Goal: Task Accomplishment & Management: Manage account settings

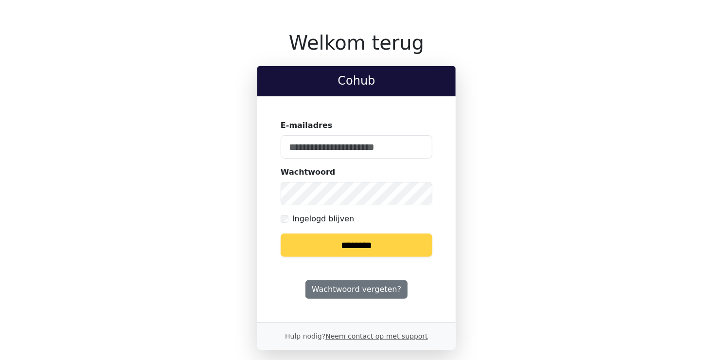
type input "**********"
click at [366, 247] on input "********" at bounding box center [357, 245] width 152 height 23
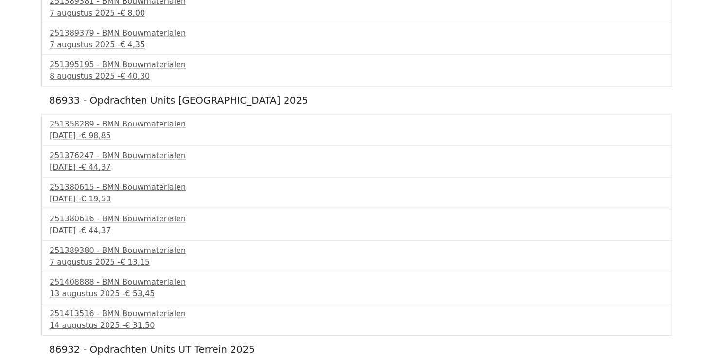
scroll to position [1181, 0]
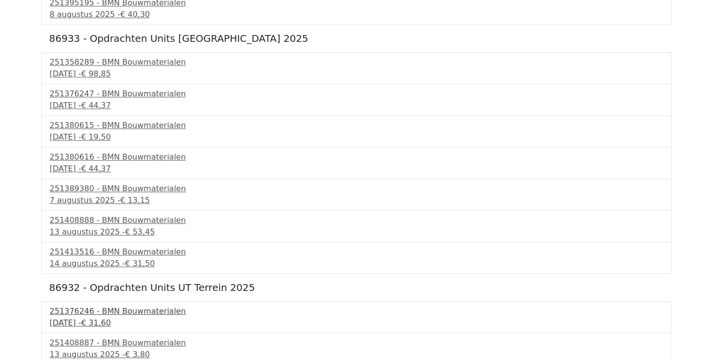
click at [102, 317] on div "4 augustus 2025 - € 31,60" at bounding box center [357, 323] width 614 height 12
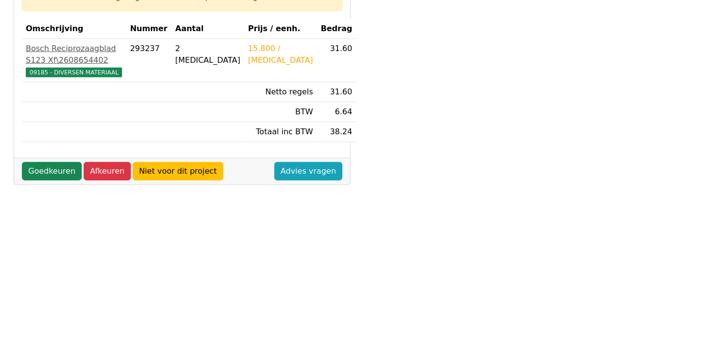
scroll to position [195, 0]
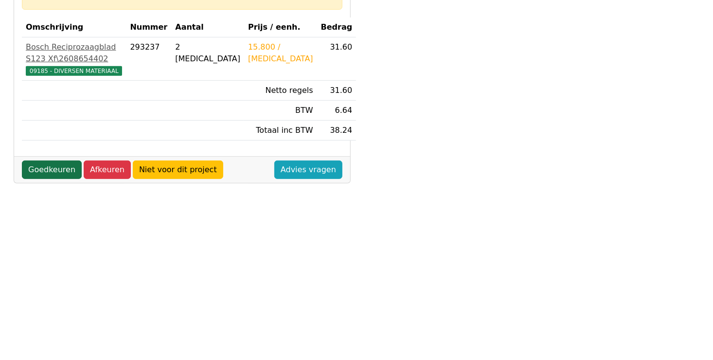
click at [45, 179] on link "Goedkeuren" at bounding box center [52, 170] width 60 height 18
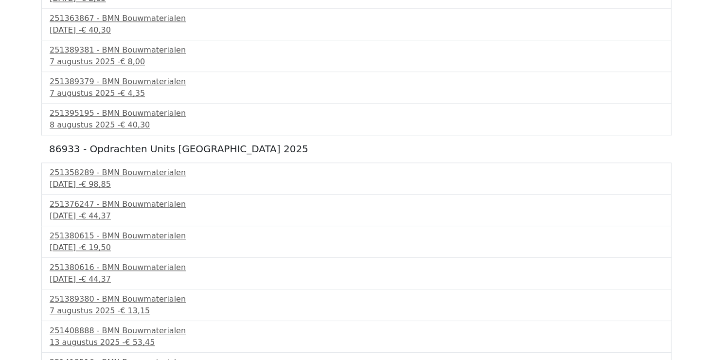
scroll to position [1149, 0]
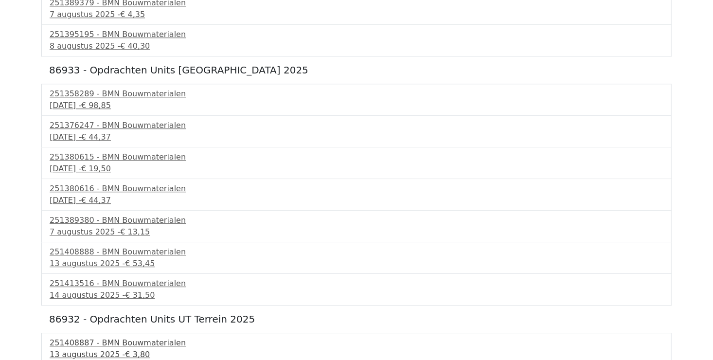
click at [131, 341] on div "251408887 - BMN Bouwmaterialen" at bounding box center [357, 343] width 614 height 12
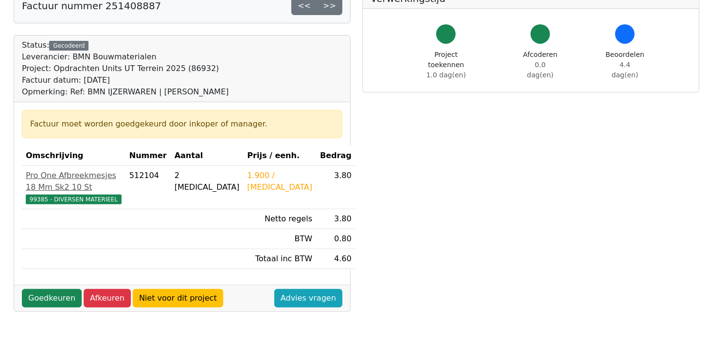
scroll to position [146, 0]
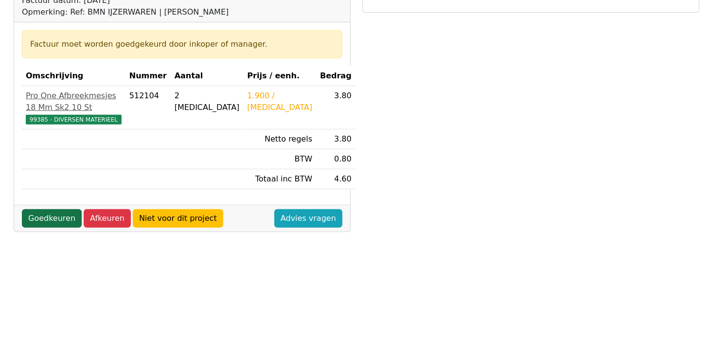
click at [48, 209] on link "Goedkeuren" at bounding box center [52, 218] width 60 height 18
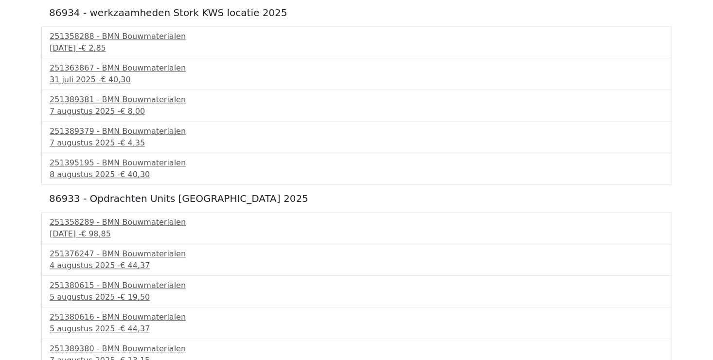
scroll to position [1090, 0]
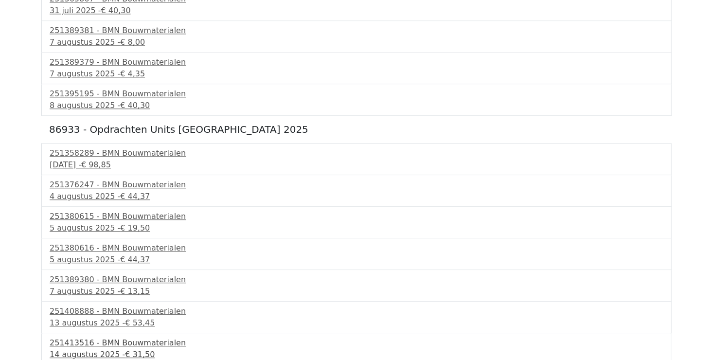
click at [146, 349] on div "14 augustus 2025 - € 31,50" at bounding box center [357, 355] width 614 height 12
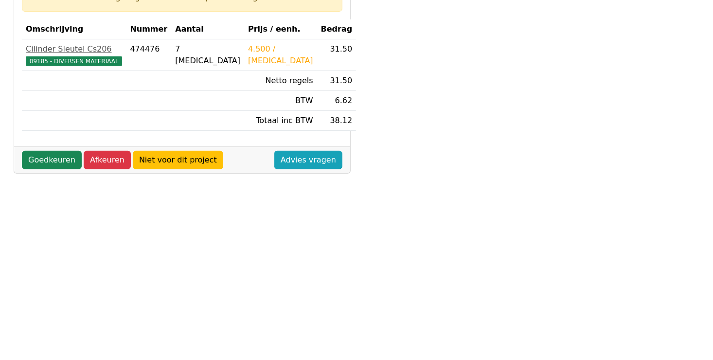
scroll to position [195, 0]
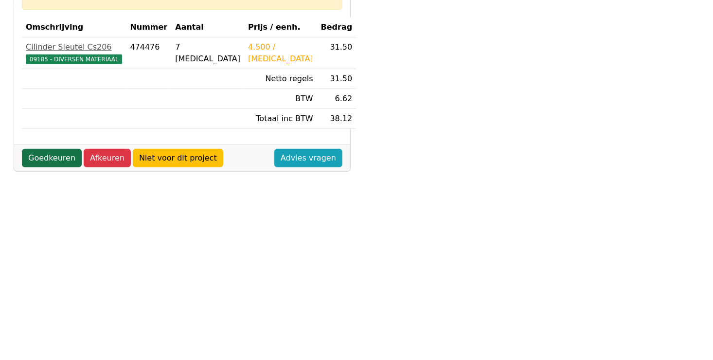
click at [45, 159] on link "Goedkeuren" at bounding box center [52, 158] width 60 height 18
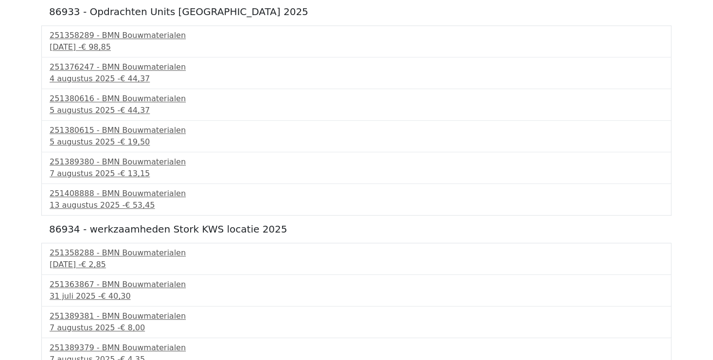
scroll to position [1059, 0]
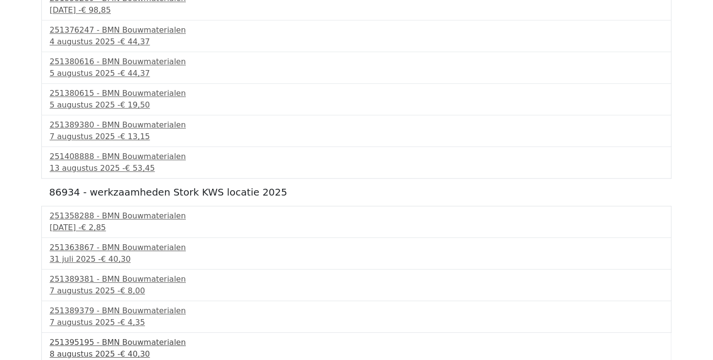
click at [110, 343] on div "251395195 - BMN Bouwmaterialen" at bounding box center [357, 343] width 614 height 12
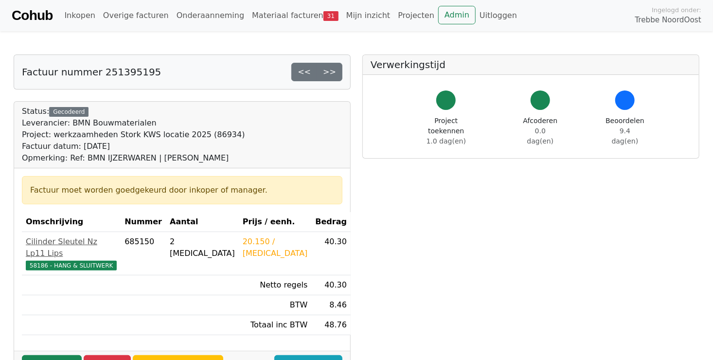
scroll to position [195, 0]
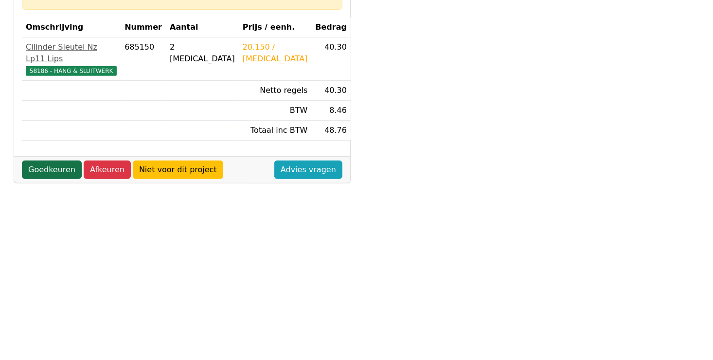
click at [46, 161] on link "Goedkeuren" at bounding box center [52, 170] width 60 height 18
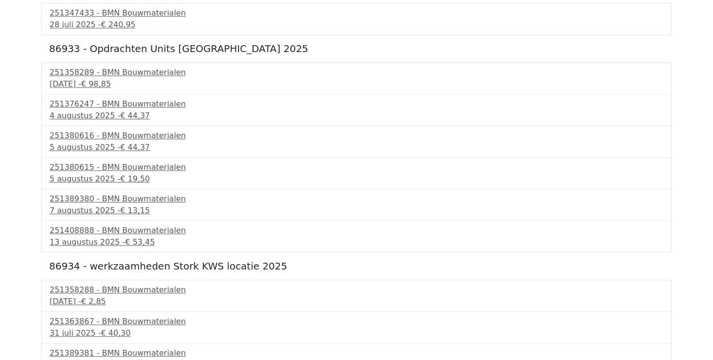
scroll to position [1027, 0]
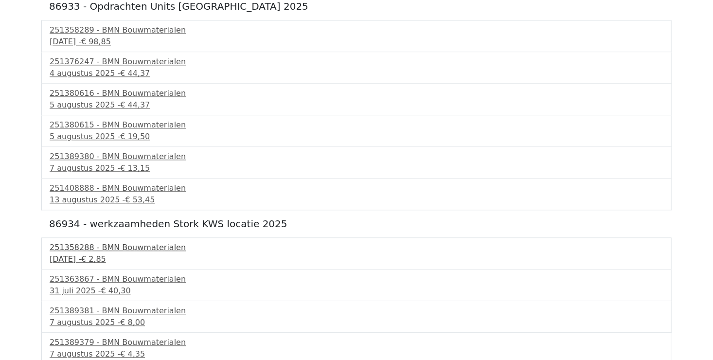
click at [71, 249] on div "251358288 - BMN Bouwmaterialen" at bounding box center [357, 248] width 614 height 12
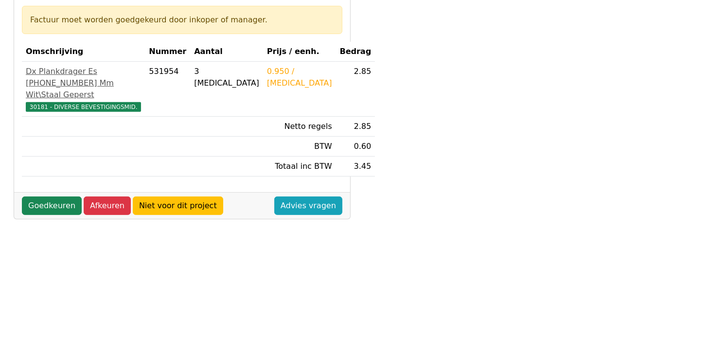
scroll to position [195, 0]
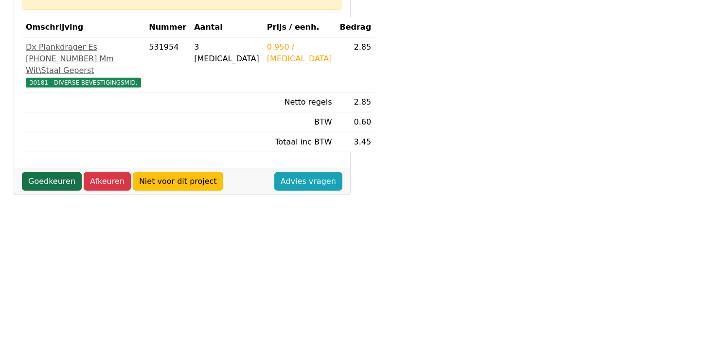
click at [56, 191] on link "Goedkeuren" at bounding box center [52, 181] width 60 height 18
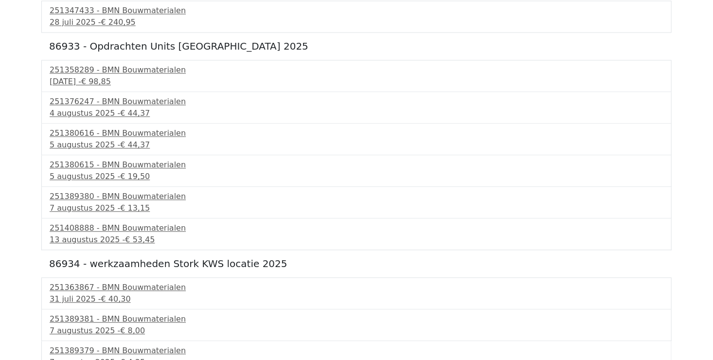
scroll to position [996, 0]
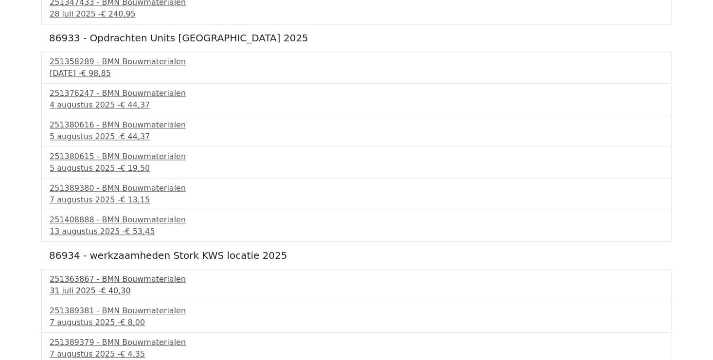
click at [96, 285] on div "[DATE] - € 40,30" at bounding box center [357, 291] width 614 height 12
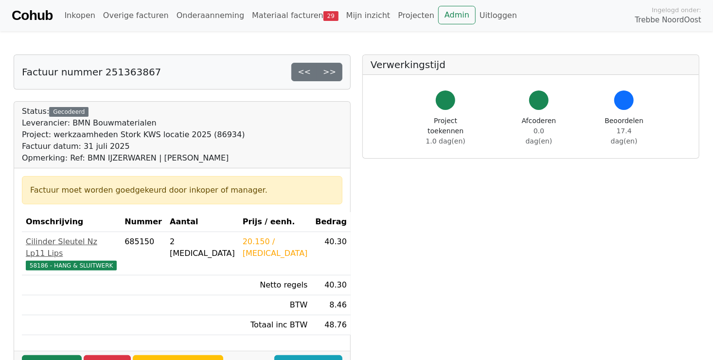
scroll to position [195, 0]
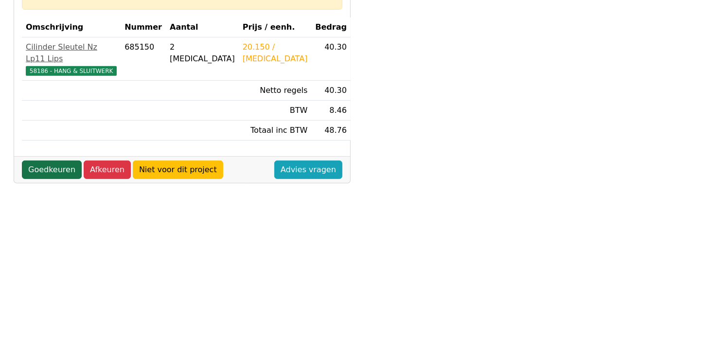
click at [43, 161] on link "Goedkeuren" at bounding box center [52, 170] width 60 height 18
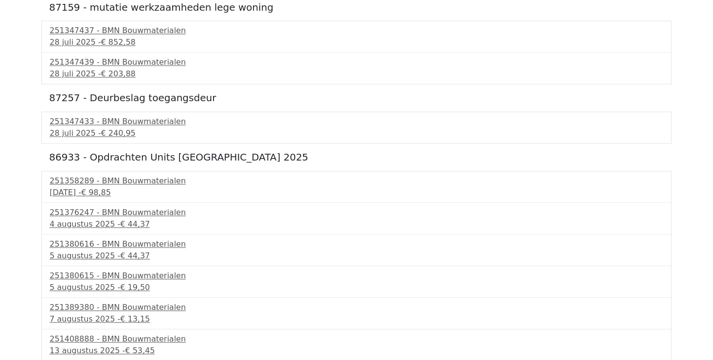
scroll to position [964, 0]
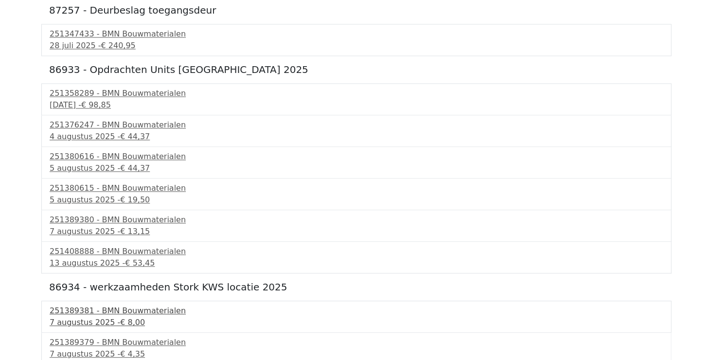
click at [80, 317] on div "[DATE] - € 8,00" at bounding box center [357, 323] width 614 height 12
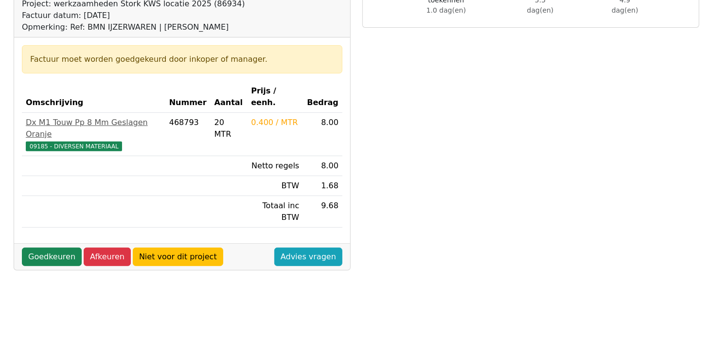
scroll to position [195, 0]
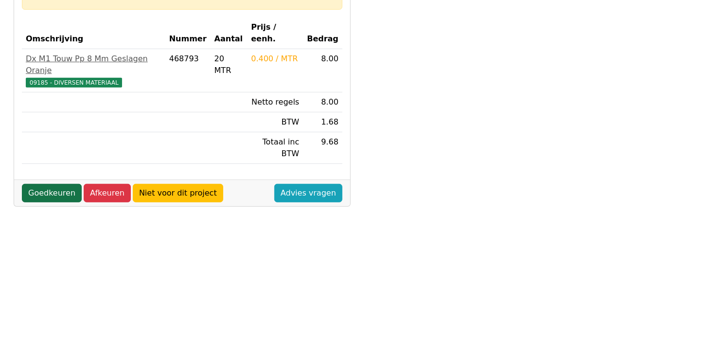
click at [48, 184] on link "Goedkeuren" at bounding box center [52, 193] width 60 height 18
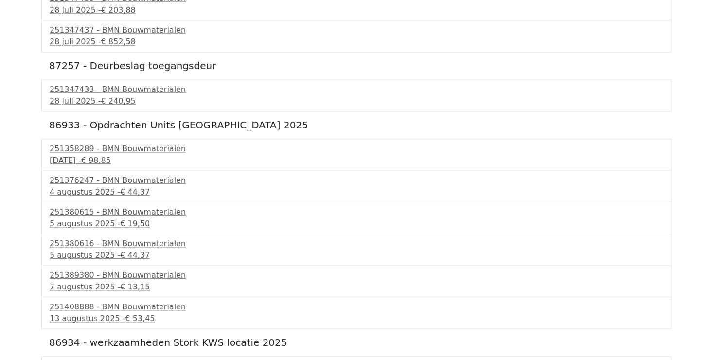
scroll to position [932, 0]
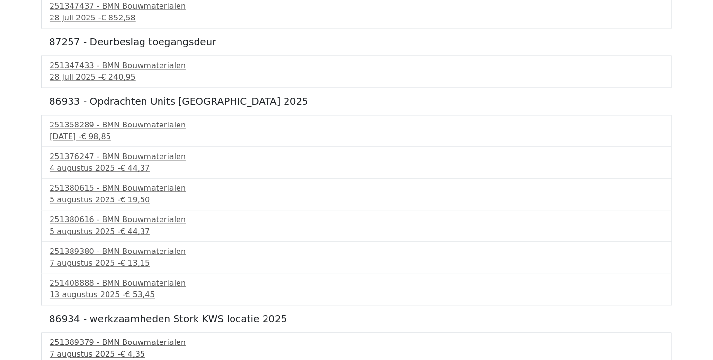
click at [92, 342] on div "251389379 - BMN Bouwmaterialen" at bounding box center [357, 343] width 614 height 12
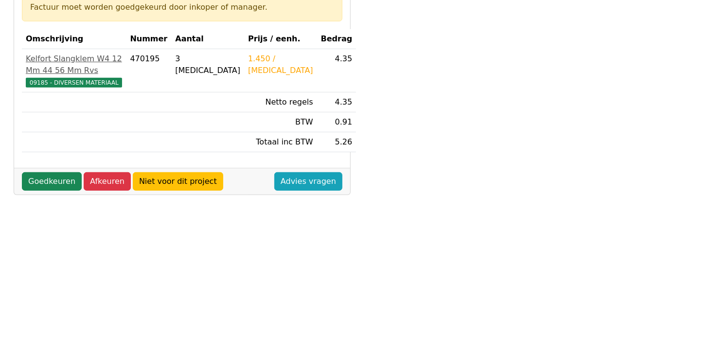
scroll to position [195, 0]
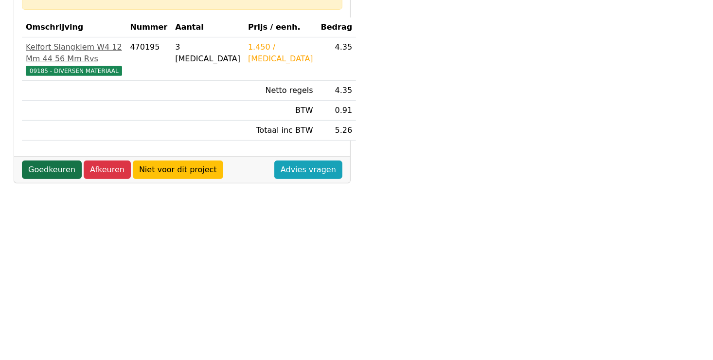
click at [58, 178] on link "Goedkeuren" at bounding box center [52, 170] width 60 height 18
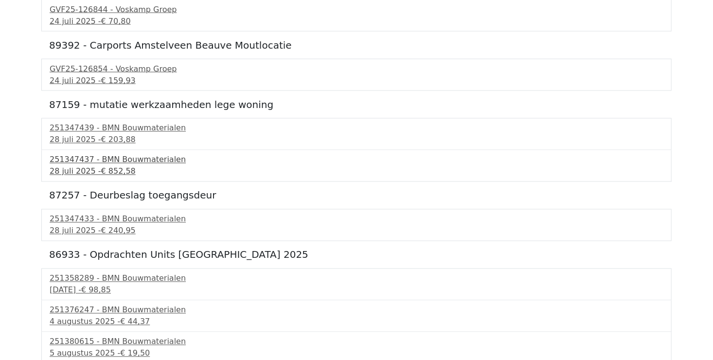
scroll to position [874, 0]
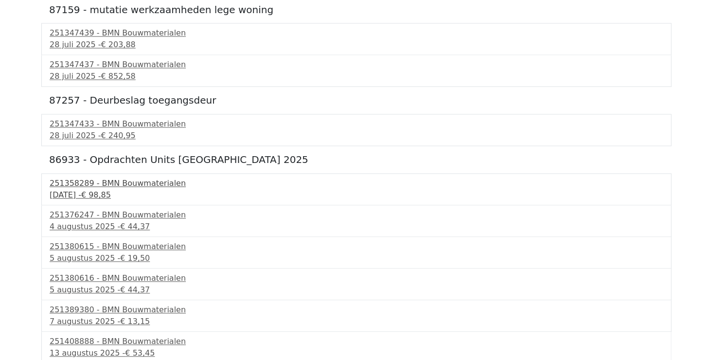
click at [101, 179] on div "251358289 - BMN Bouwmaterialen" at bounding box center [357, 184] width 614 height 12
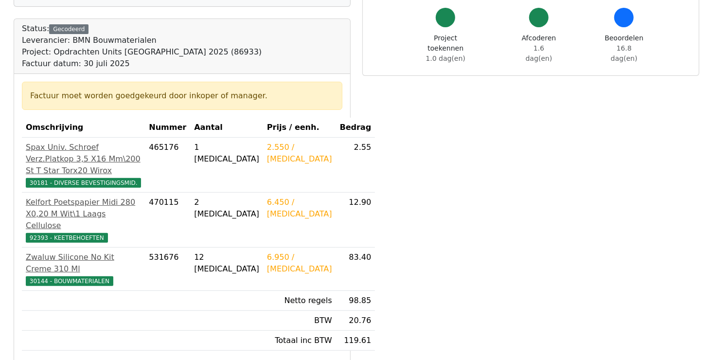
scroll to position [243, 0]
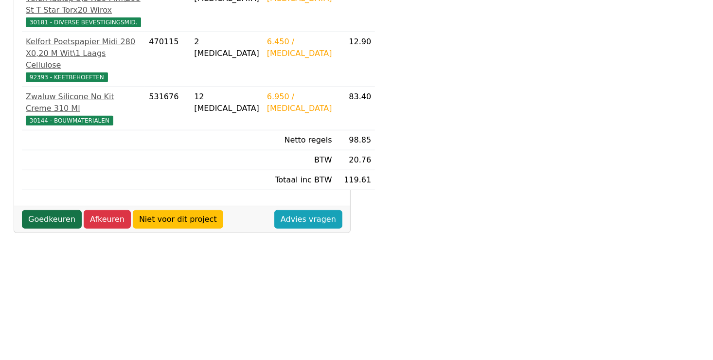
click at [53, 216] on link "Goedkeuren" at bounding box center [52, 219] width 60 height 18
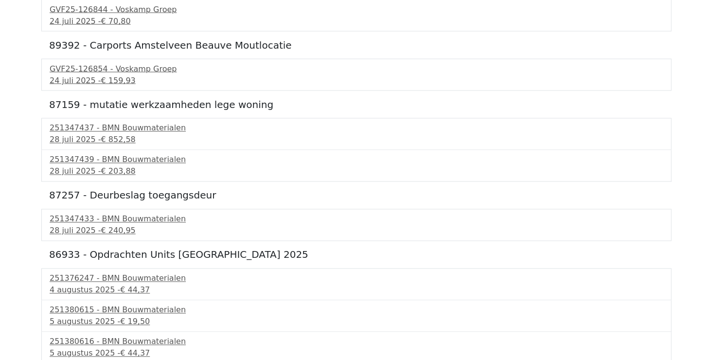
scroll to position [842, 0]
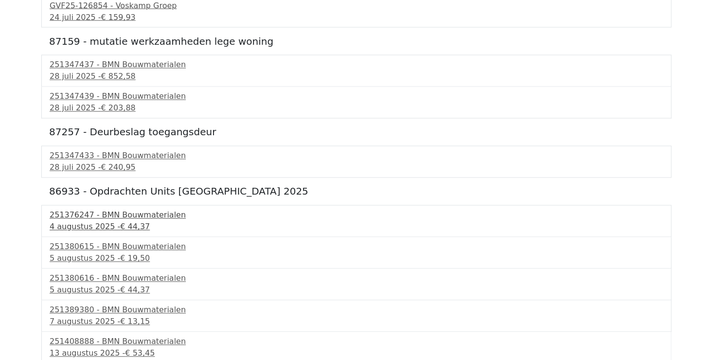
click at [131, 229] on div "[DATE] - € 44,37" at bounding box center [357, 227] width 614 height 12
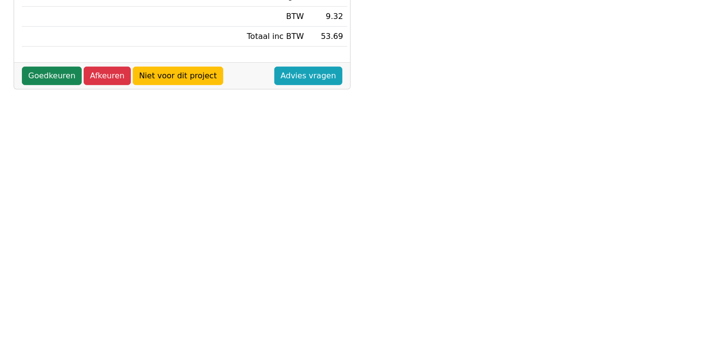
scroll to position [292, 0]
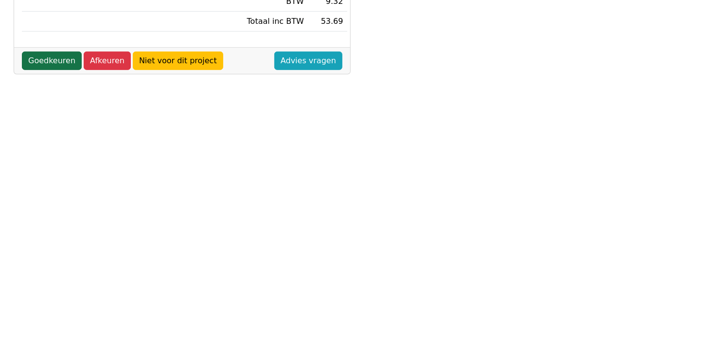
click at [53, 52] on link "Goedkeuren" at bounding box center [52, 61] width 60 height 18
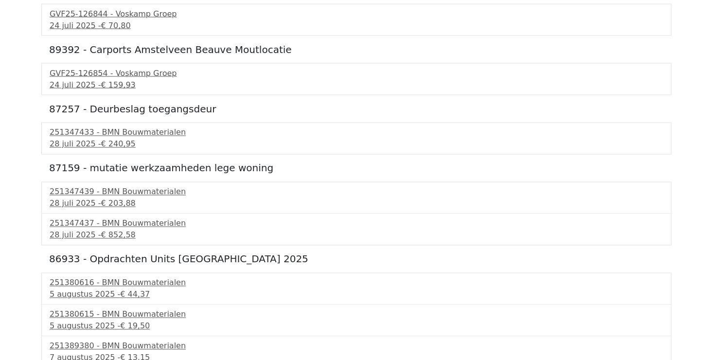
scroll to position [810, 0]
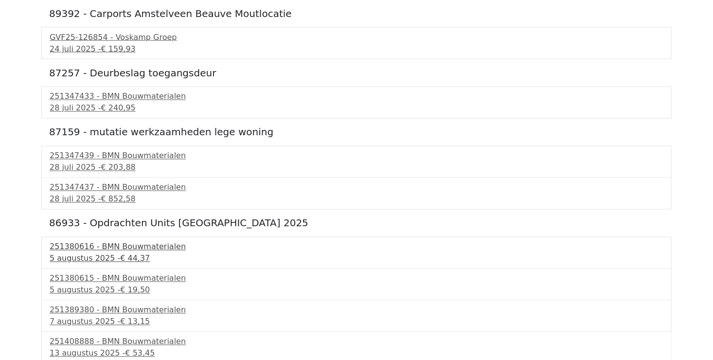
click at [64, 249] on div "251380616 - BMN Bouwmaterialen" at bounding box center [357, 247] width 614 height 12
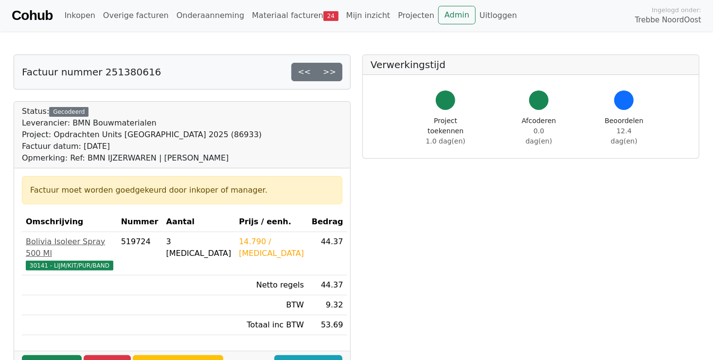
scroll to position [243, 0]
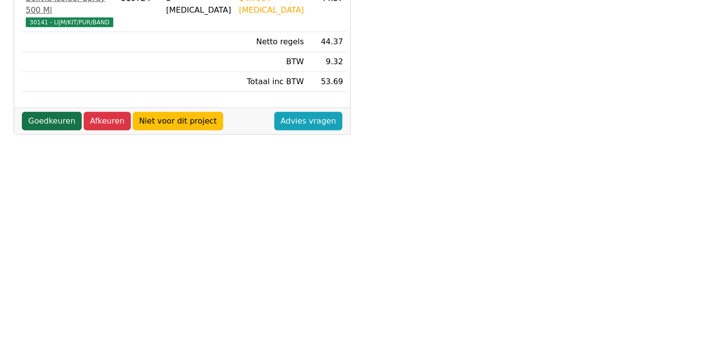
click at [42, 112] on link "Goedkeuren" at bounding box center [52, 121] width 60 height 18
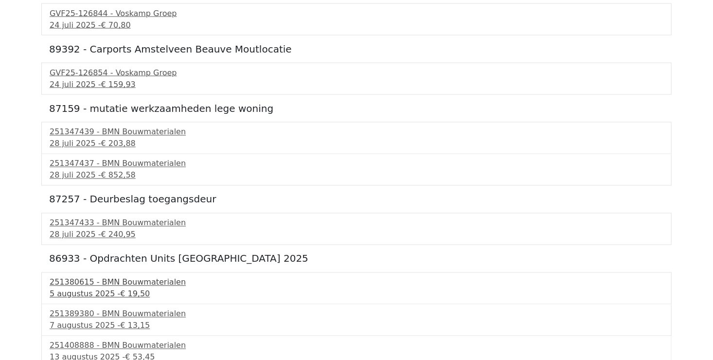
scroll to position [779, 0]
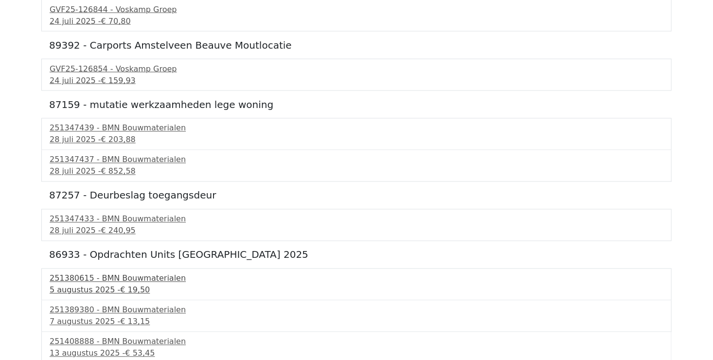
click at [109, 285] on div "[DATE] - € 19,50" at bounding box center [357, 291] width 614 height 12
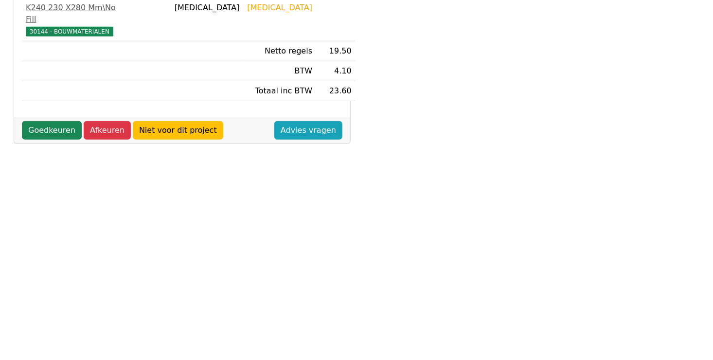
scroll to position [292, 0]
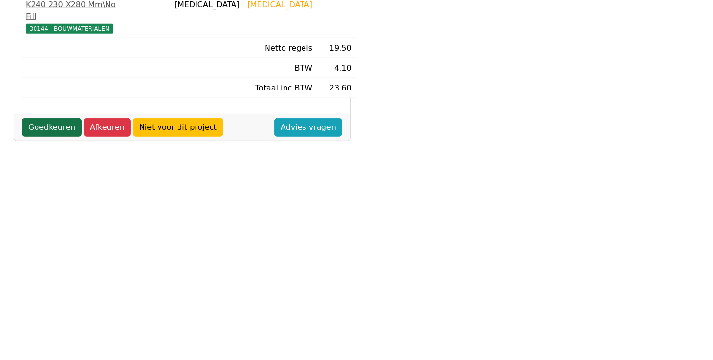
click at [41, 137] on link "Goedkeuren" at bounding box center [52, 127] width 60 height 18
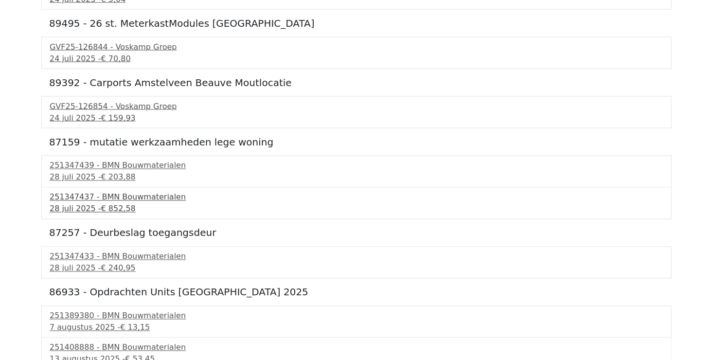
scroll to position [747, 0]
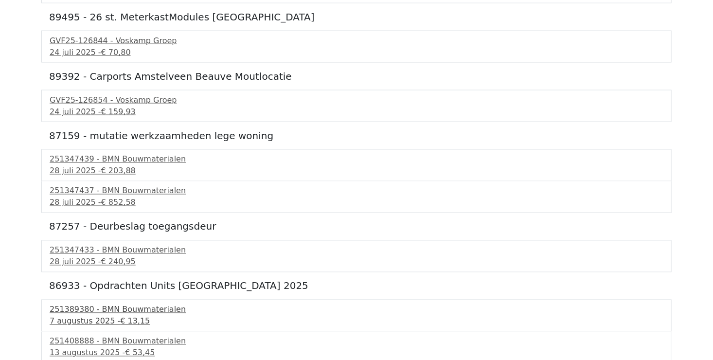
drag, startPoint x: 109, startPoint y: 308, endPoint x: 114, endPoint y: 309, distance: 5.4
click at [109, 309] on div "251389380 - BMN Bouwmaterialen" at bounding box center [357, 310] width 614 height 12
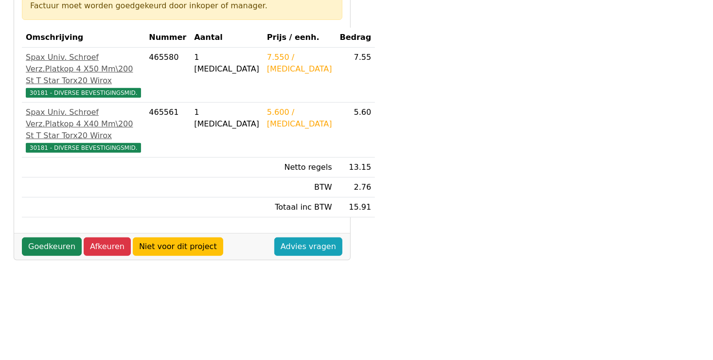
scroll to position [243, 0]
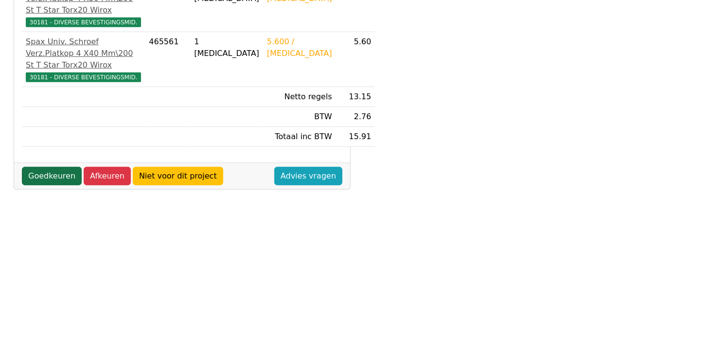
click at [42, 185] on link "Goedkeuren" at bounding box center [52, 176] width 60 height 18
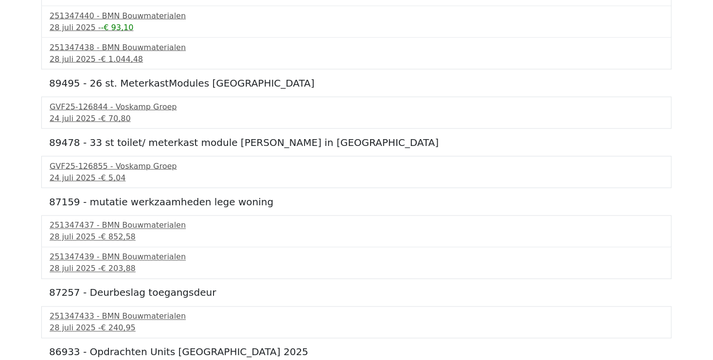
scroll to position [716, 0]
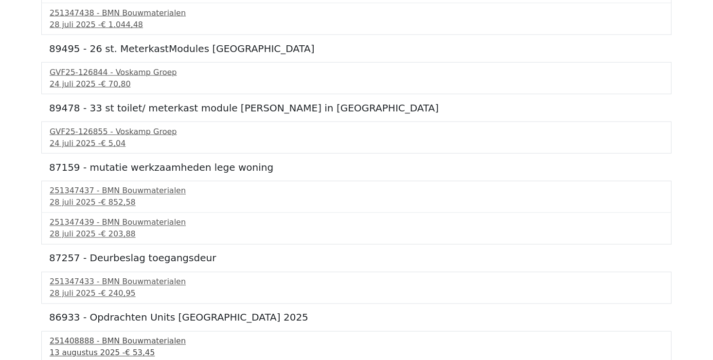
click at [131, 347] on div "13 augustus 2025 - € 53,45" at bounding box center [357, 353] width 614 height 12
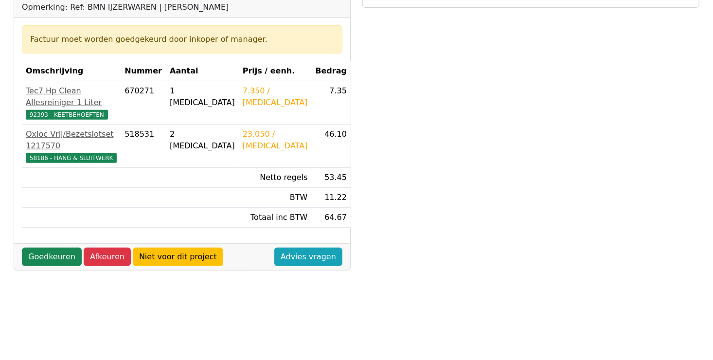
scroll to position [243, 0]
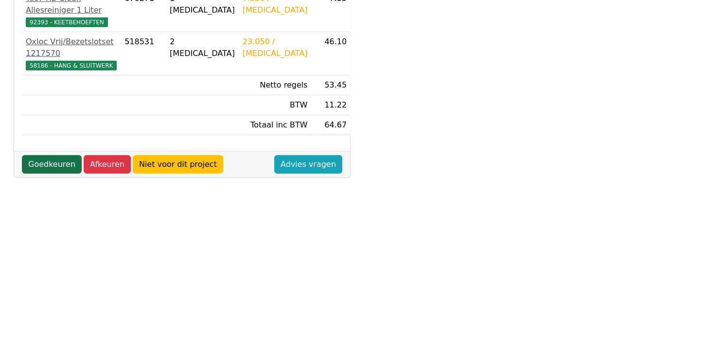
click at [41, 155] on link "Goedkeuren" at bounding box center [52, 164] width 60 height 18
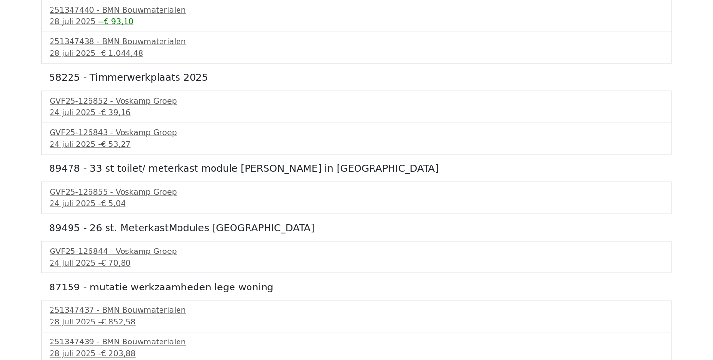
scroll to position [656, 0]
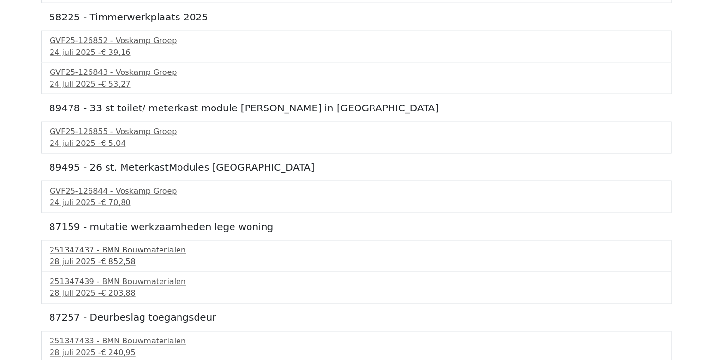
click at [88, 256] on div "[DATE] - € 852,58" at bounding box center [357, 262] width 614 height 12
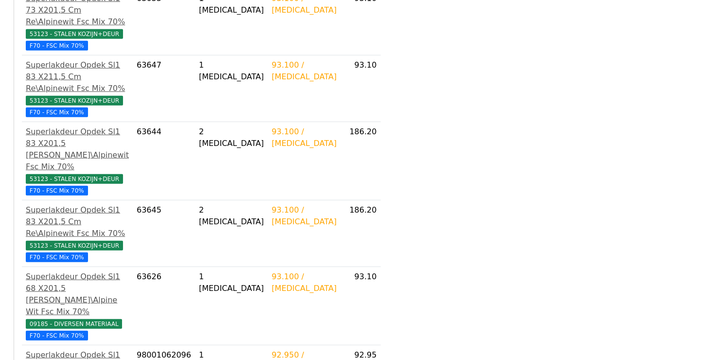
scroll to position [341, 0]
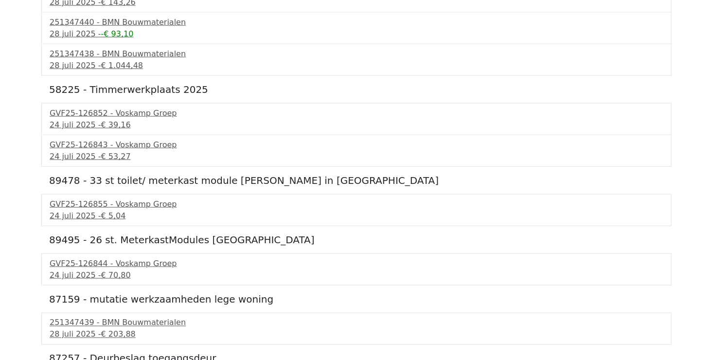
scroll to position [625, 0]
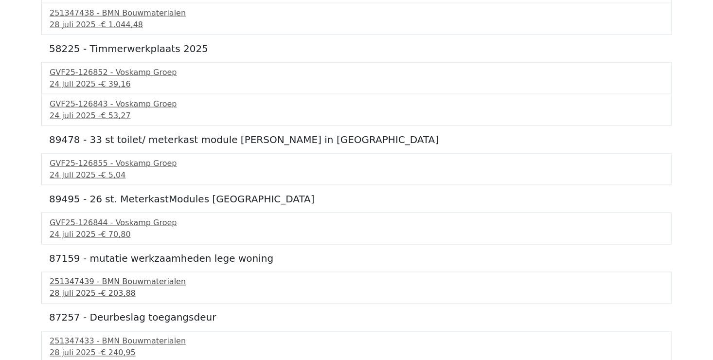
click at [112, 279] on div "251347439 - BMN Bouwmaterialen" at bounding box center [357, 282] width 614 height 12
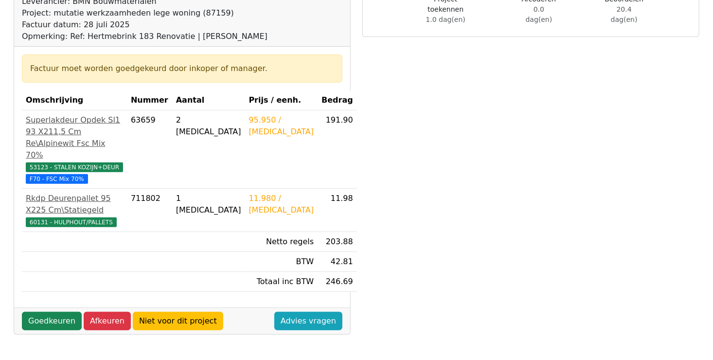
scroll to position [243, 0]
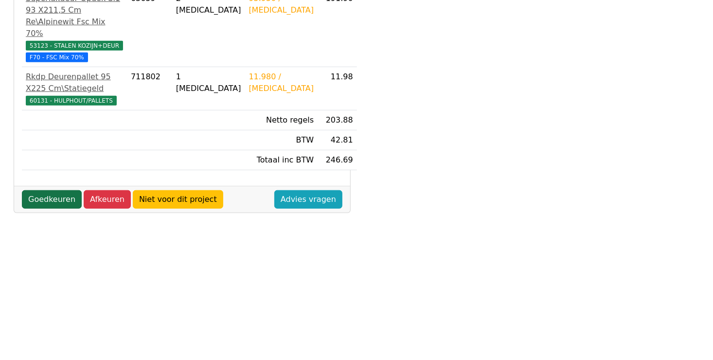
click at [44, 191] on link "Goedkeuren" at bounding box center [52, 199] width 60 height 18
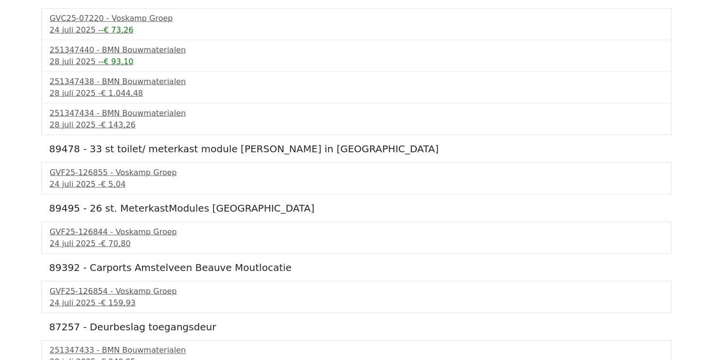
scroll to position [566, 0]
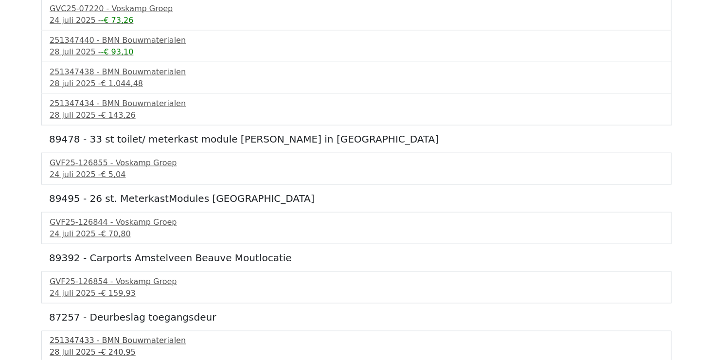
click at [146, 339] on div "251347433 - BMN Bouwmaterialen" at bounding box center [357, 341] width 614 height 12
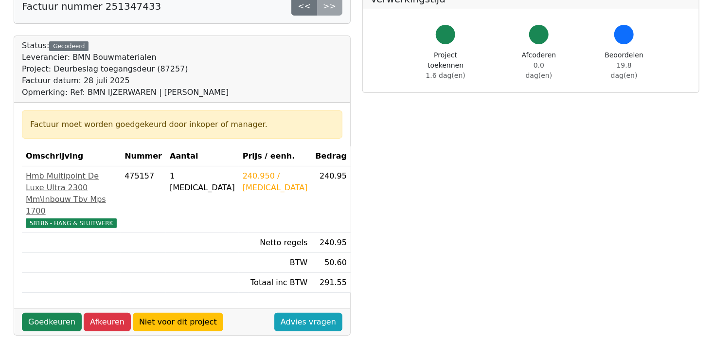
scroll to position [146, 0]
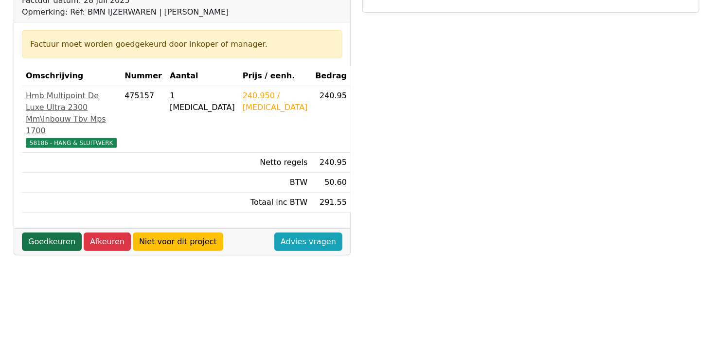
click at [55, 249] on link "Goedkeuren" at bounding box center [52, 242] width 60 height 18
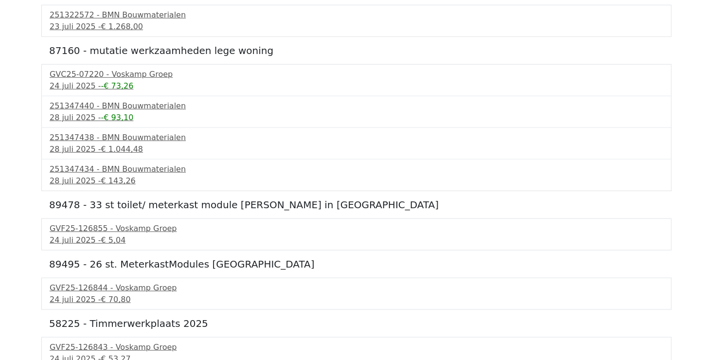
scroll to position [507, 0]
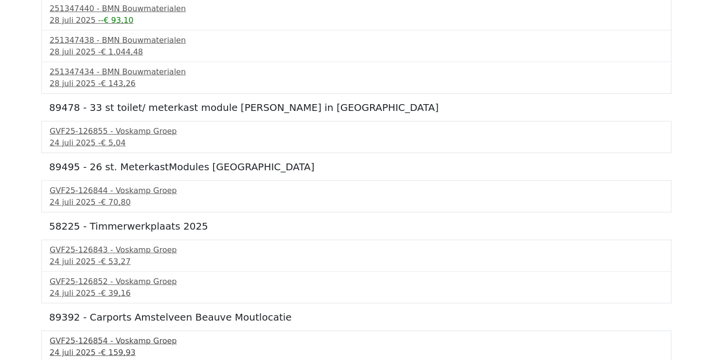
click at [101, 348] on span "€ 159,93" at bounding box center [118, 352] width 35 height 9
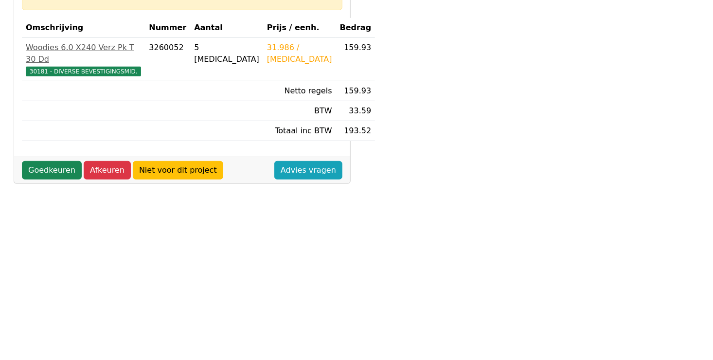
scroll to position [195, 0]
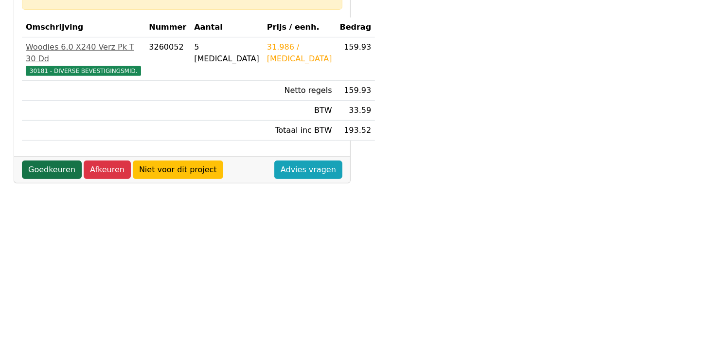
click at [41, 162] on link "Goedkeuren" at bounding box center [52, 170] width 60 height 18
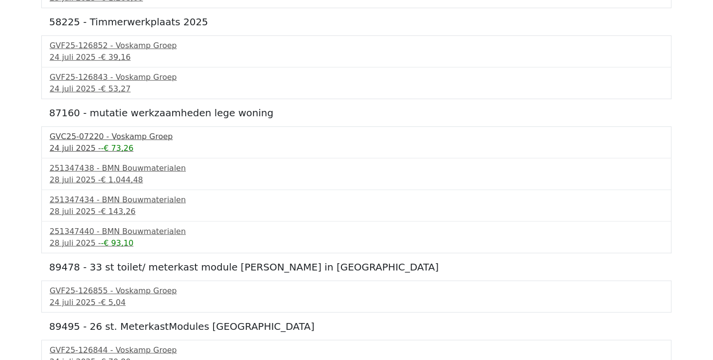
scroll to position [448, 0]
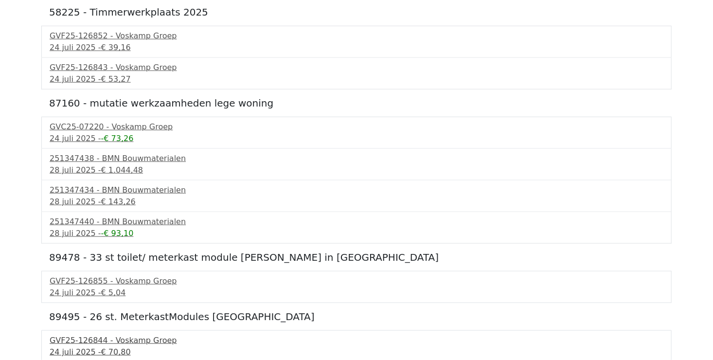
click at [125, 342] on div "GVF25-126844 - Voskamp Groep" at bounding box center [357, 341] width 614 height 12
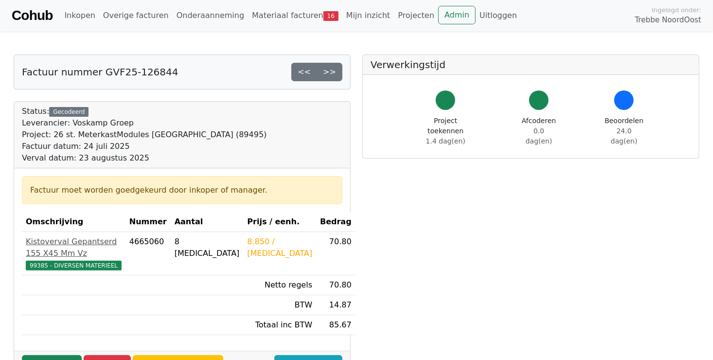
scroll to position [195, 0]
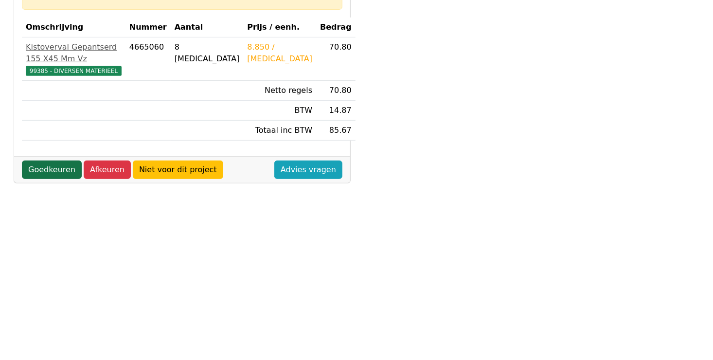
click at [57, 161] on link "Goedkeuren" at bounding box center [52, 170] width 60 height 18
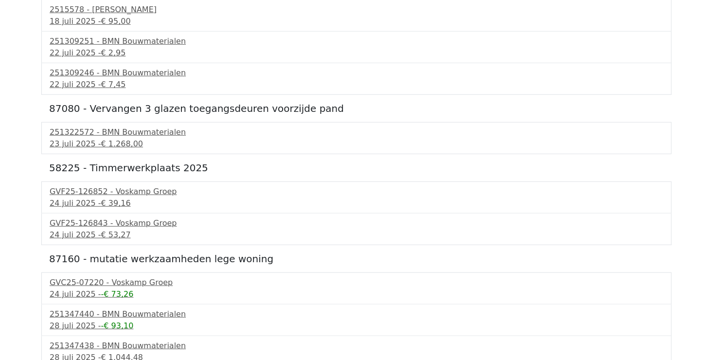
scroll to position [388, 0]
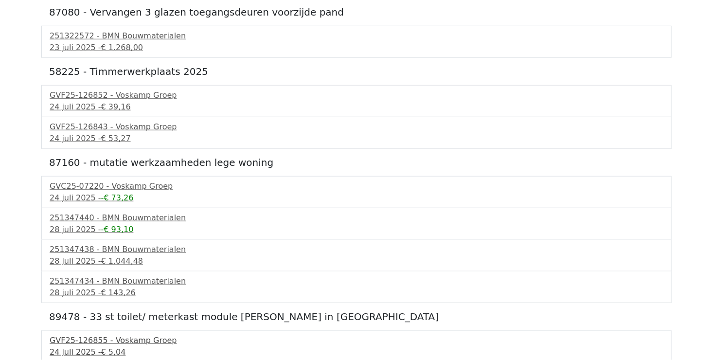
click at [131, 341] on div "GVF25-126855 - Voskamp Groep" at bounding box center [357, 341] width 614 height 12
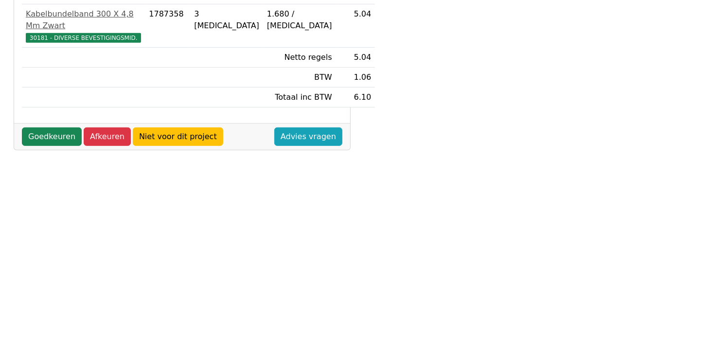
scroll to position [243, 0]
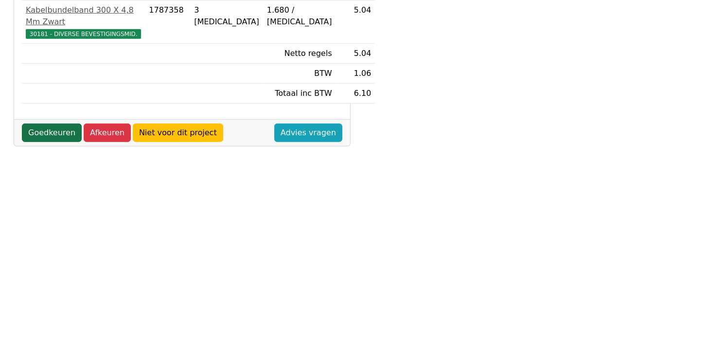
click at [45, 124] on link "Goedkeuren" at bounding box center [52, 133] width 60 height 18
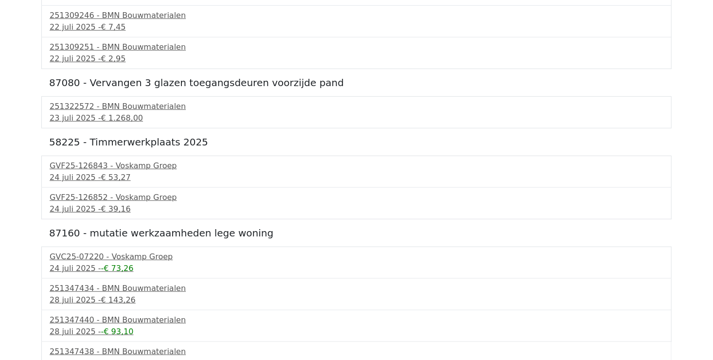
scroll to position [329, 0]
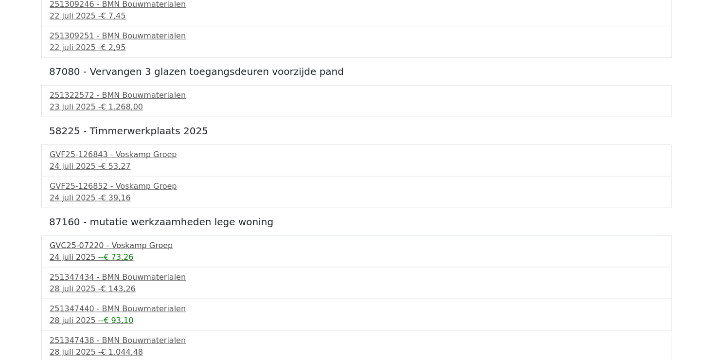
click at [101, 253] on span "-€ 73,26" at bounding box center [117, 257] width 33 height 9
click at [106, 193] on span "€ 39,16" at bounding box center [116, 197] width 30 height 9
click at [106, 162] on span "€ 53,27" at bounding box center [116, 166] width 30 height 9
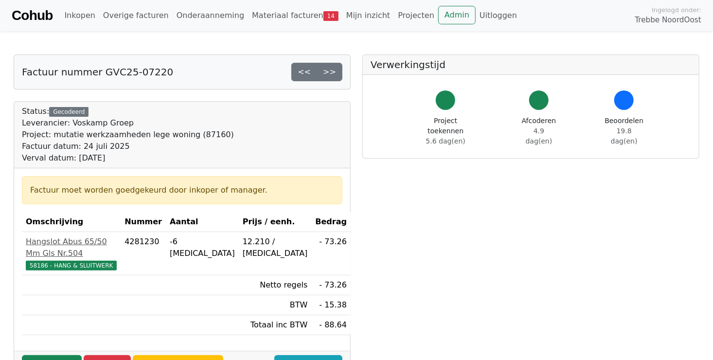
scroll to position [195, 0]
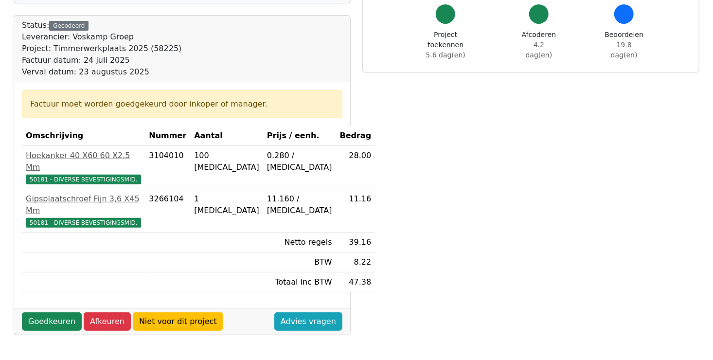
scroll to position [146, 0]
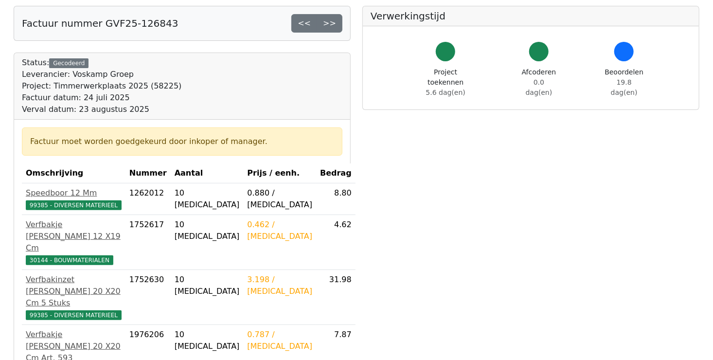
scroll to position [243, 0]
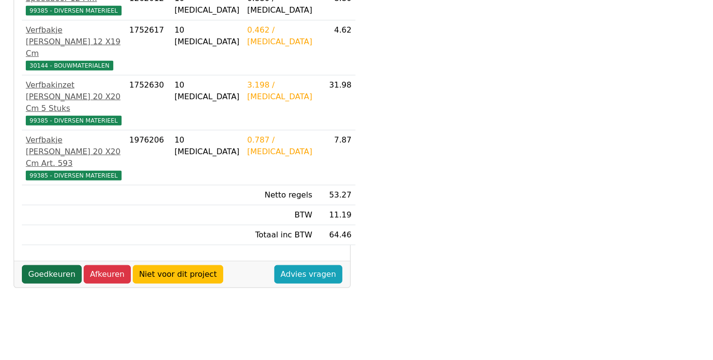
click at [47, 265] on link "Goedkeuren" at bounding box center [52, 274] width 60 height 18
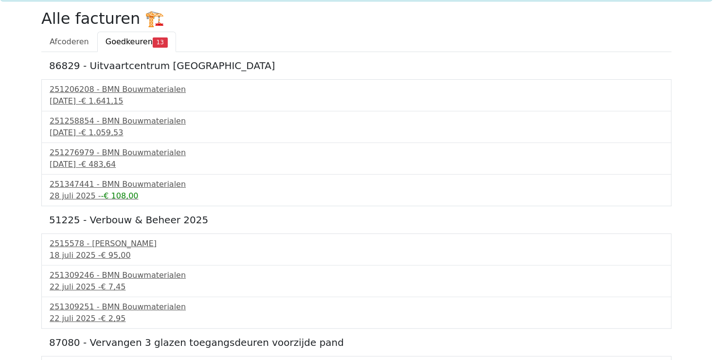
scroll to position [146, 0]
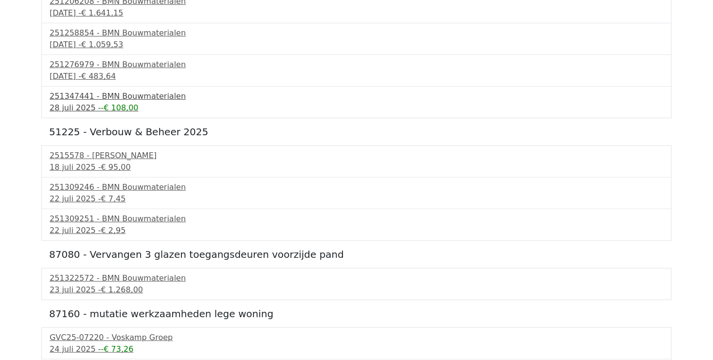
click at [65, 101] on div "251347441 - BMN Bouwmaterialen" at bounding box center [357, 97] width 614 height 12
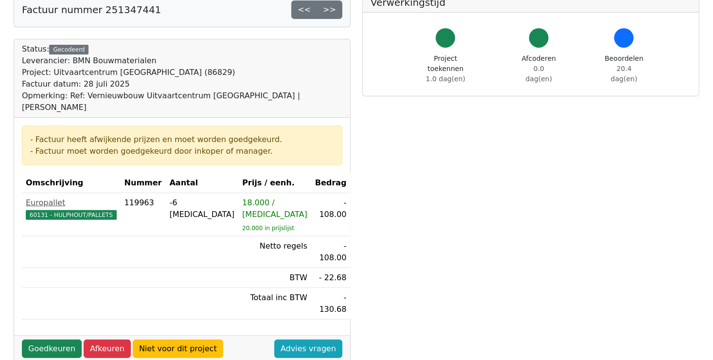
scroll to position [146, 0]
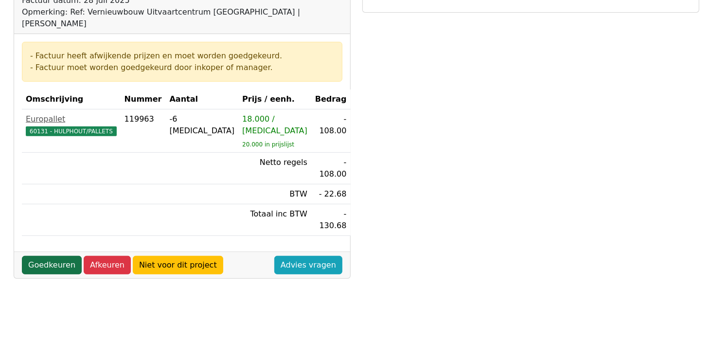
click at [58, 256] on link "Goedkeuren" at bounding box center [52, 265] width 60 height 18
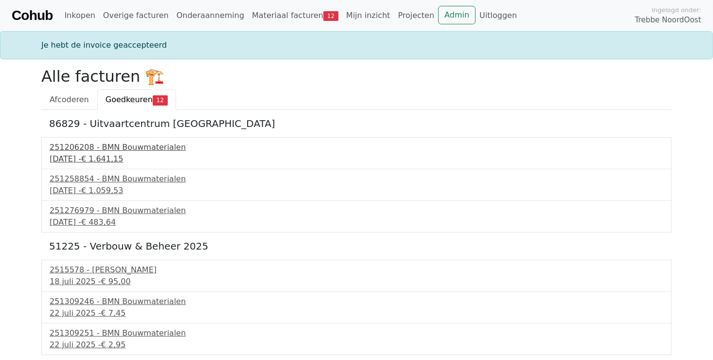
click at [106, 152] on div "251206208 - BMN Bouwmaterialen" at bounding box center [357, 148] width 614 height 12
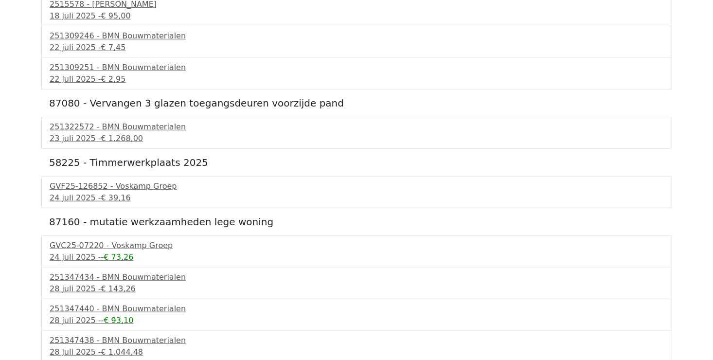
scroll to position [266, 0]
click at [68, 132] on div "23 juli 2025 - € 1.268,00" at bounding box center [357, 138] width 614 height 12
click at [89, 285] on div "28 juli 2025 - € 143,26" at bounding box center [357, 289] width 614 height 12
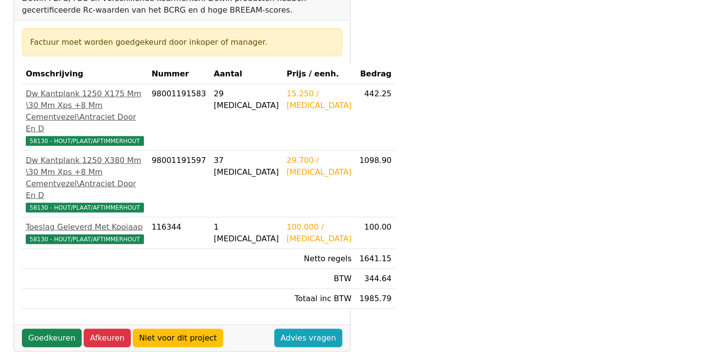
scroll to position [341, 0]
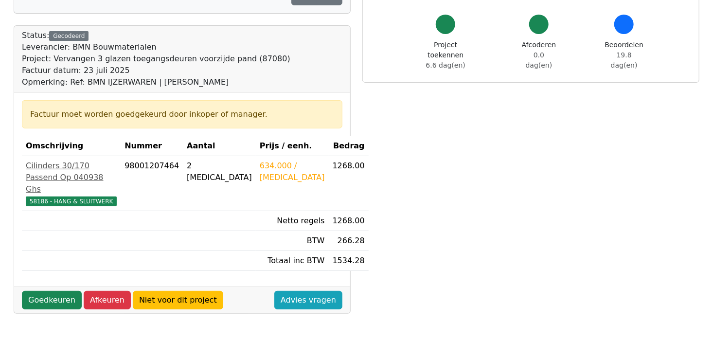
scroll to position [146, 0]
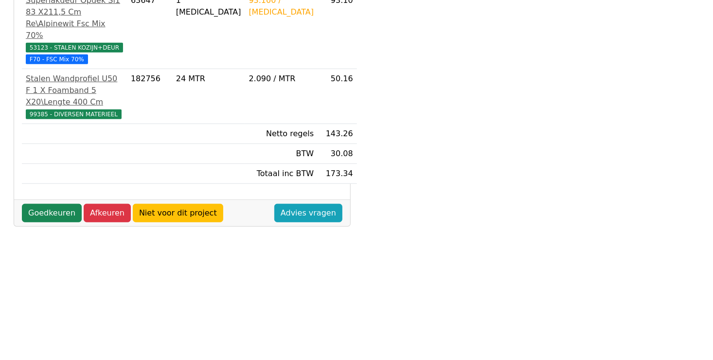
scroll to position [243, 0]
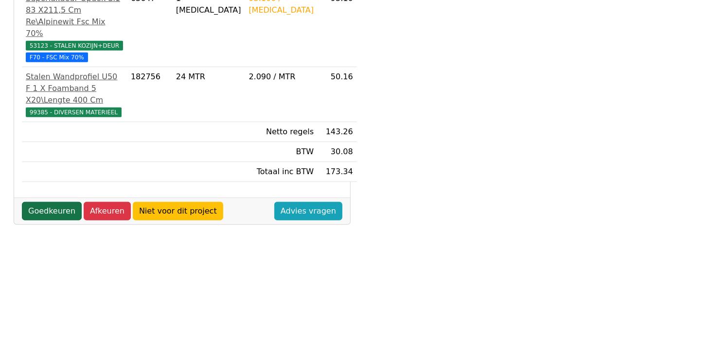
click at [51, 202] on link "Goedkeuren" at bounding box center [52, 211] width 60 height 18
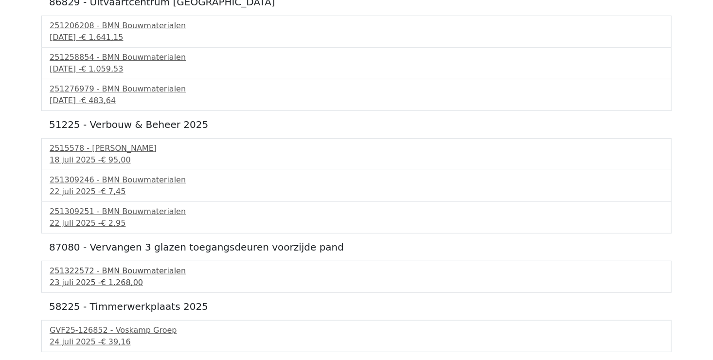
scroll to position [235, 0]
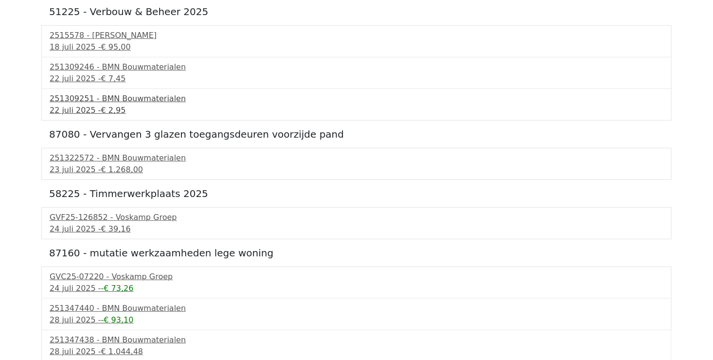
click at [69, 101] on div "251309251 - BMN Bouwmaterialen" at bounding box center [357, 99] width 614 height 12
click at [89, 166] on div "[DATE] - € 1.268,00" at bounding box center [357, 170] width 614 height 12
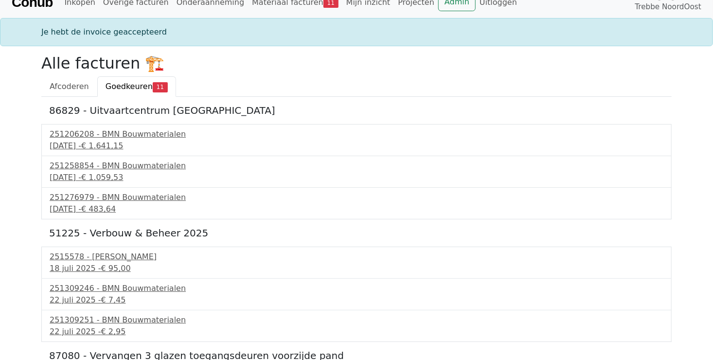
scroll to position [0, 0]
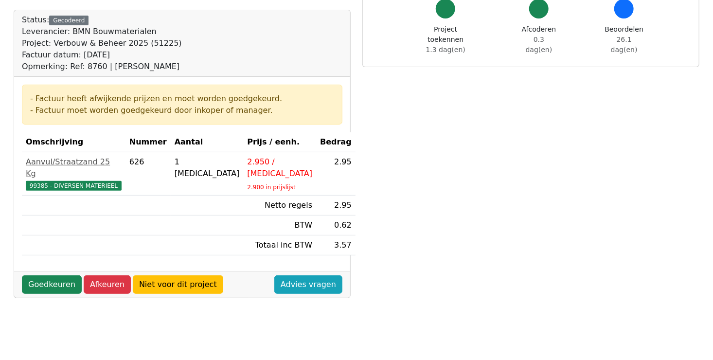
scroll to position [195, 0]
